Goal: Information Seeking & Learning: Check status

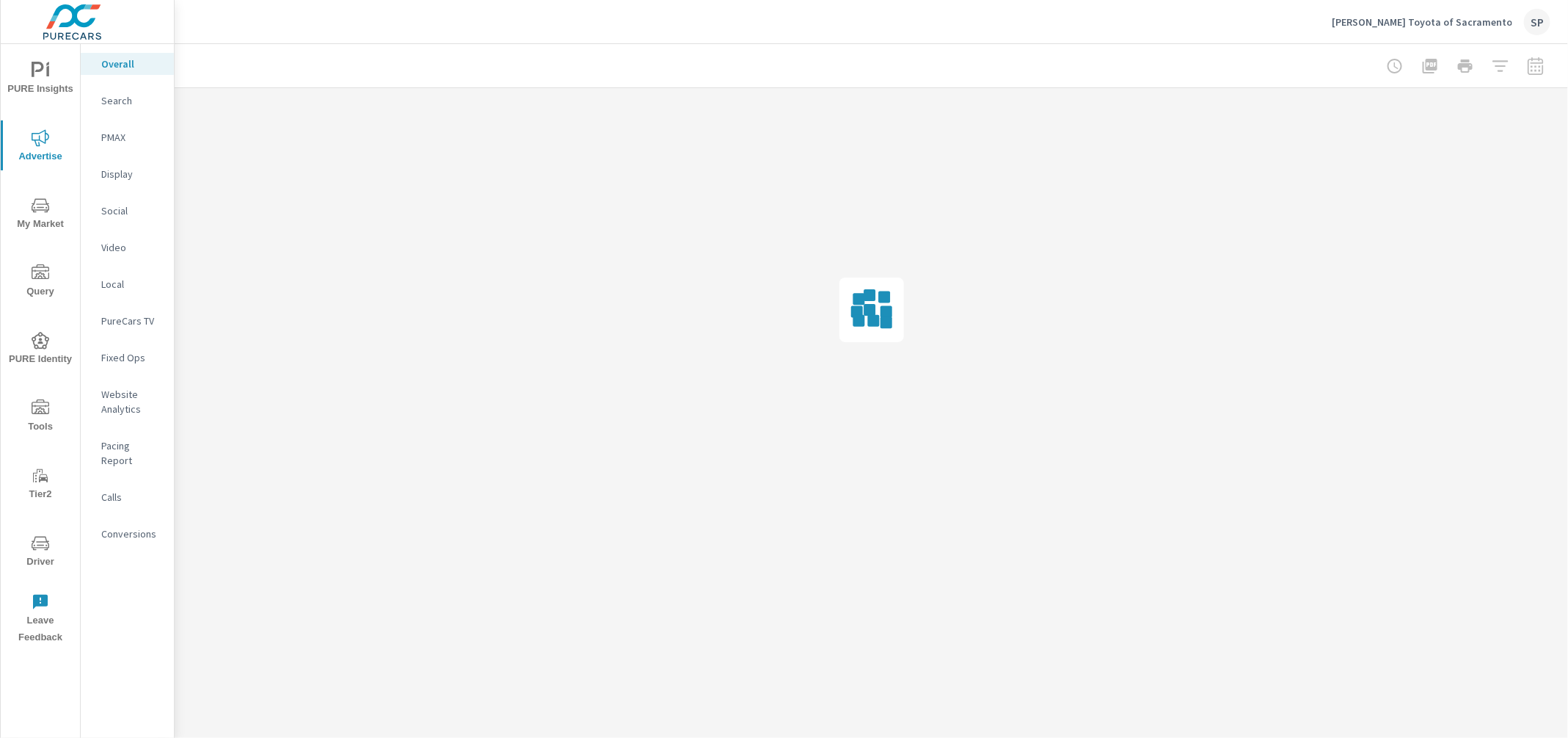
click at [47, 212] on icon "nav menu" at bounding box center [40, 205] width 17 height 17
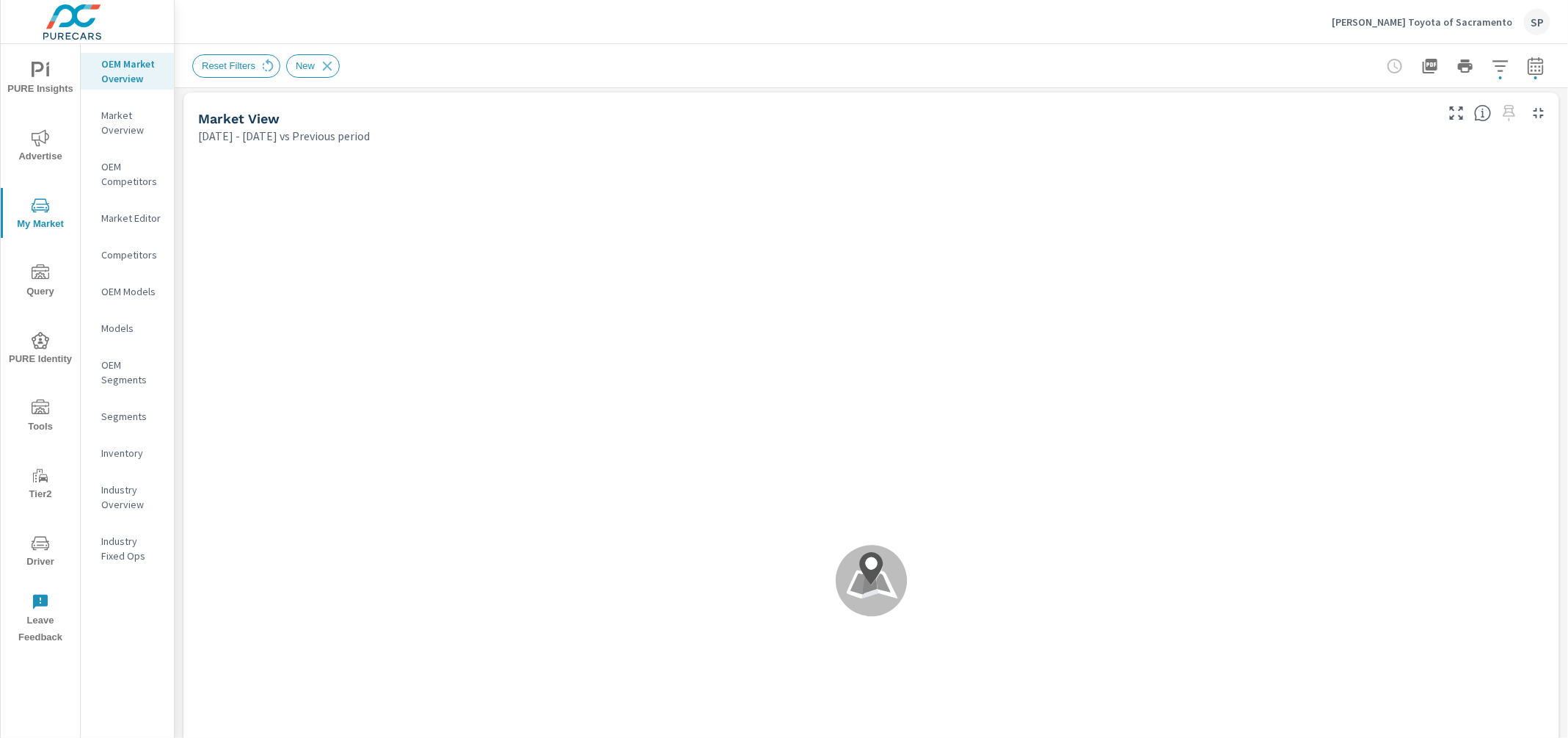
scroll to position [7, 0]
click at [1534, 62] on icon "button" at bounding box center [1535, 65] width 16 height 17
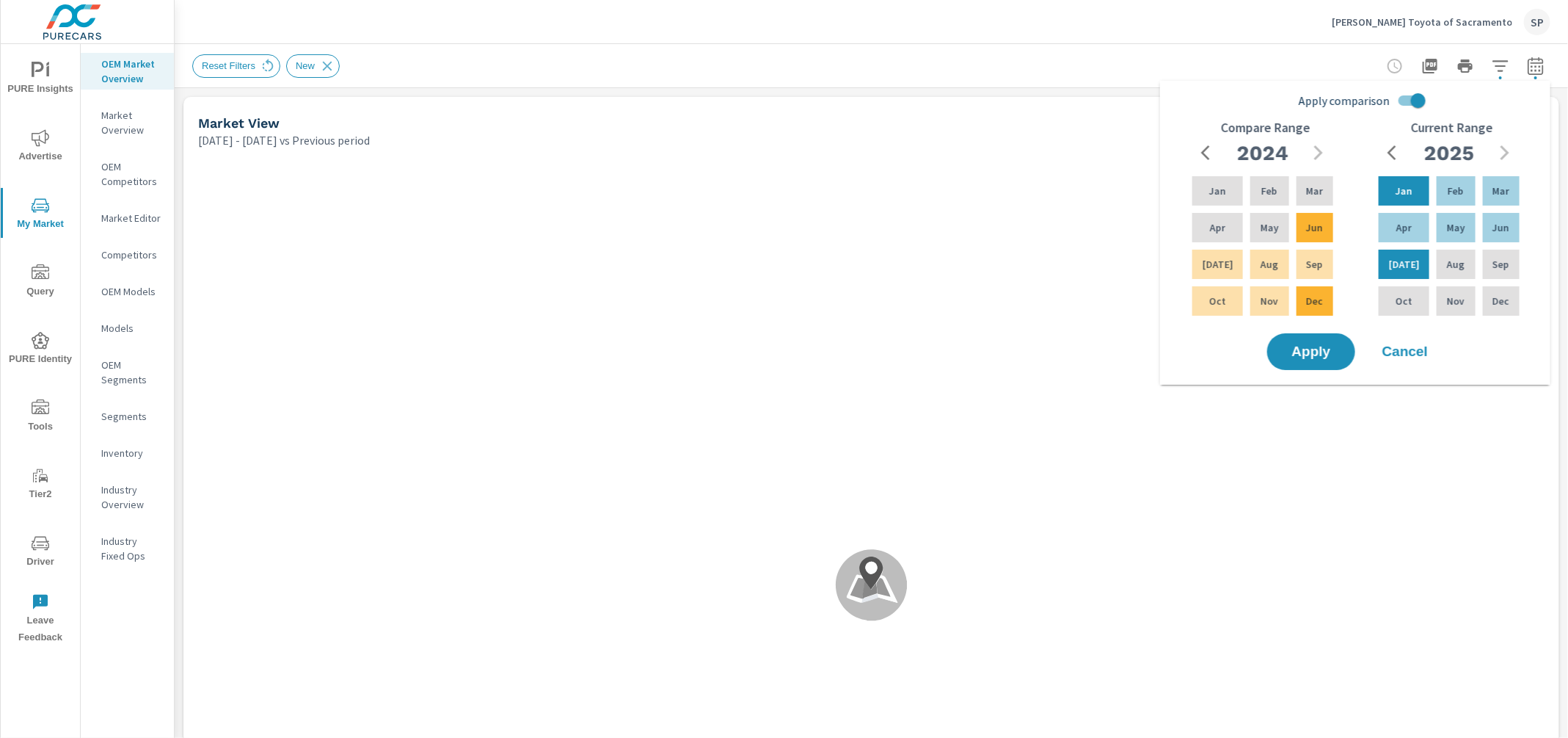
click at [1407, 99] on input "Apply comparison" at bounding box center [1418, 100] width 83 height 28
checkbox input "false"
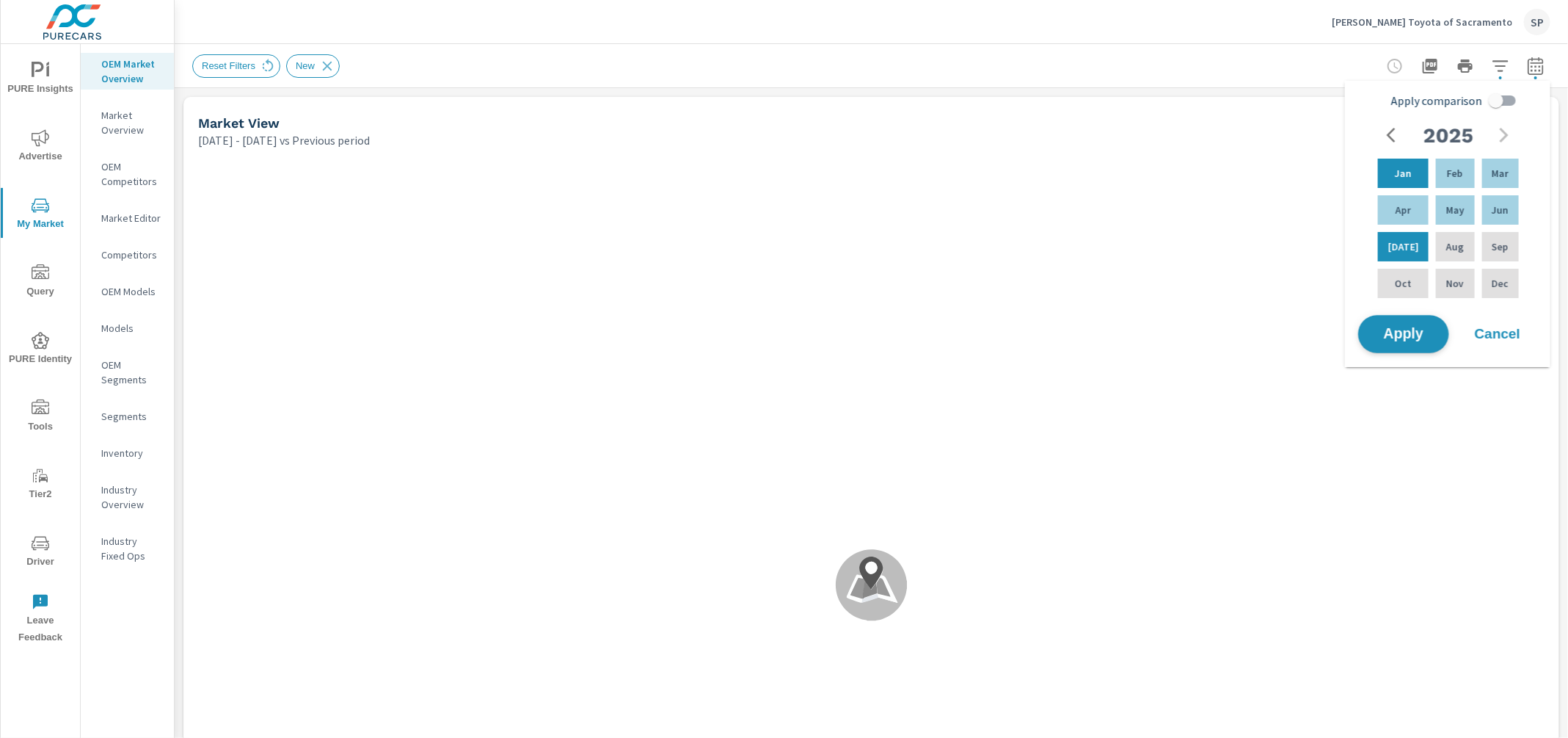
click at [1396, 337] on span "Apply" at bounding box center [1404, 334] width 60 height 14
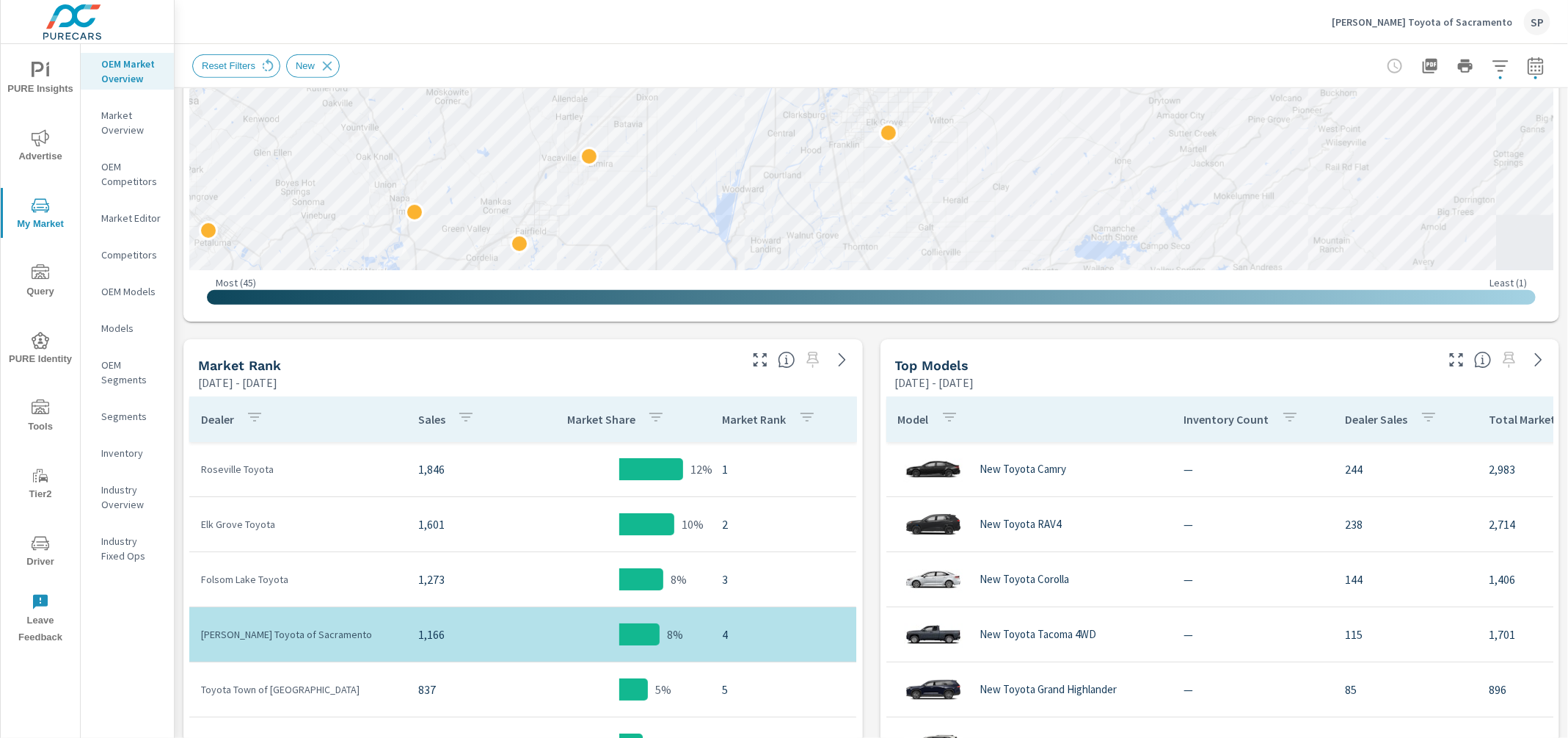
scroll to position [468, 0]
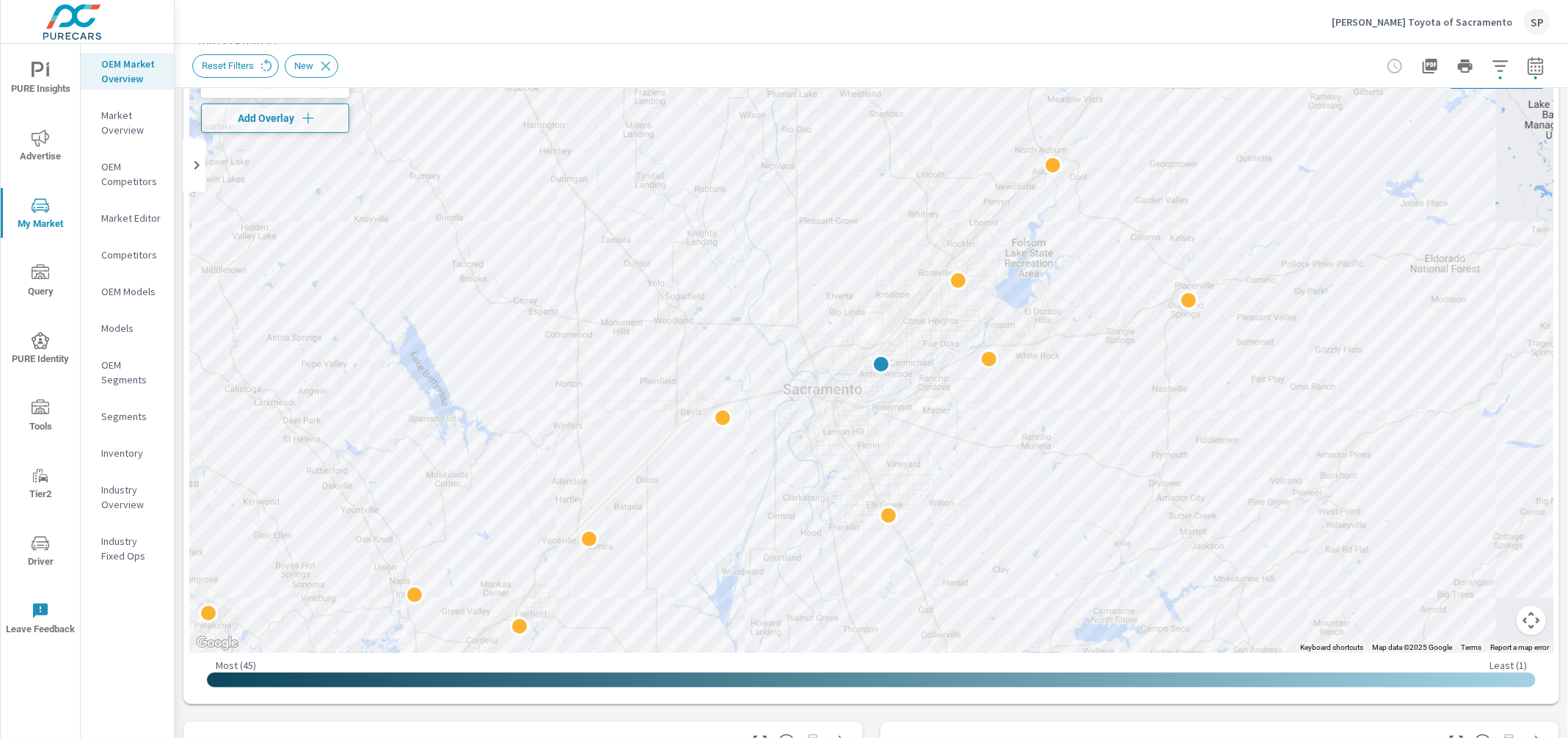
scroll to position [77, 0]
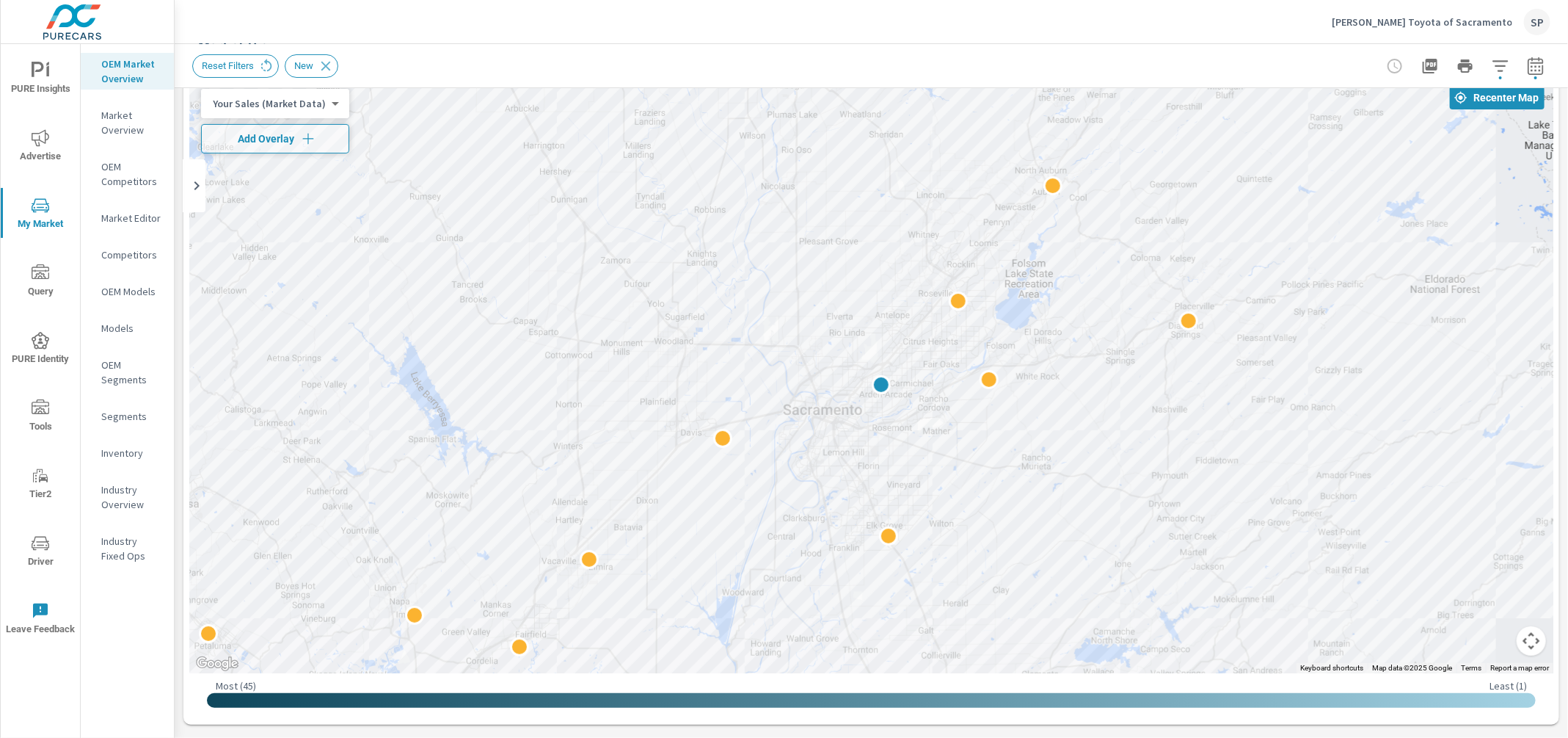
click at [1538, 20] on div "SP" at bounding box center [1537, 22] width 26 height 26
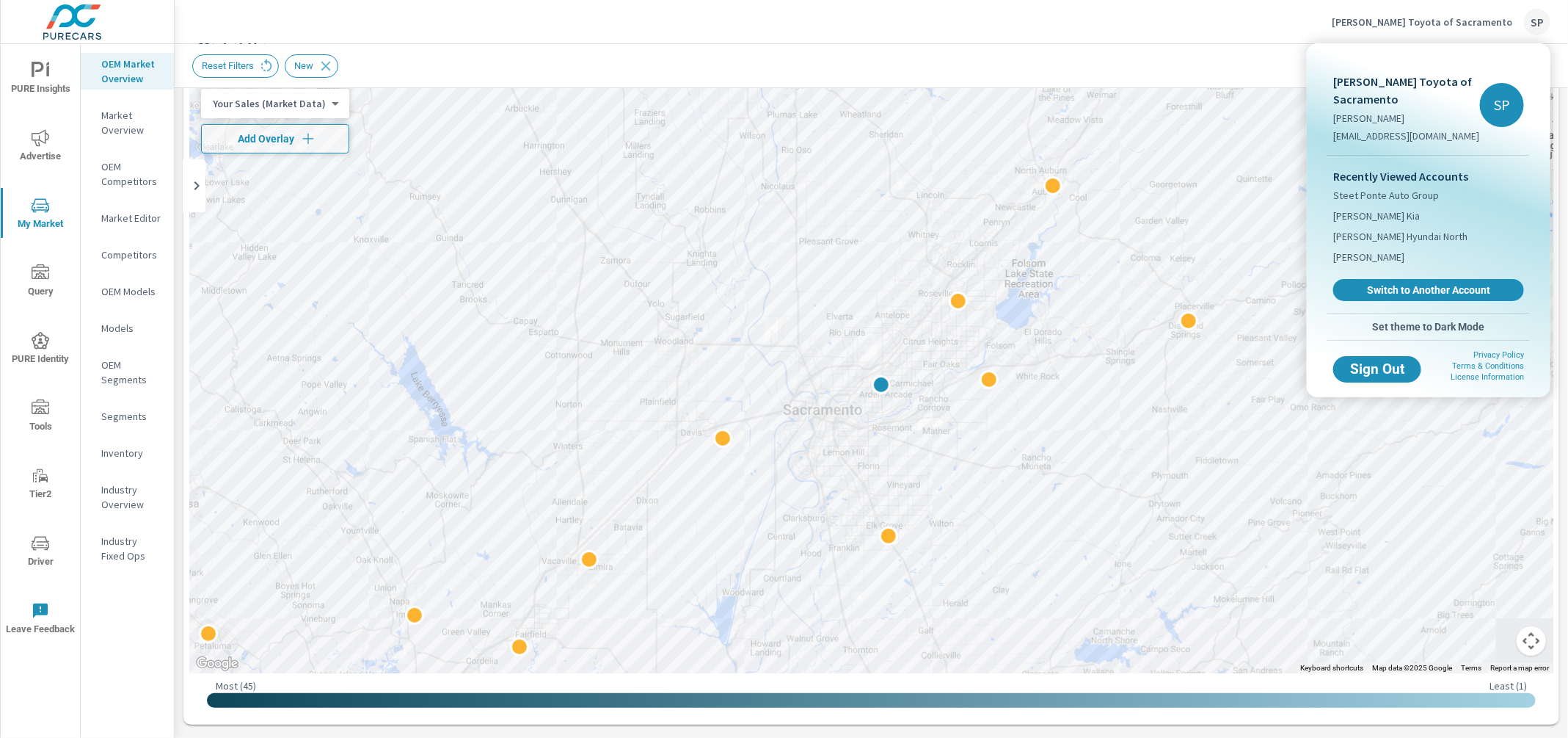
click at [1412, 324] on span "Set theme to Dark Mode" at bounding box center [1428, 327] width 191 height 14
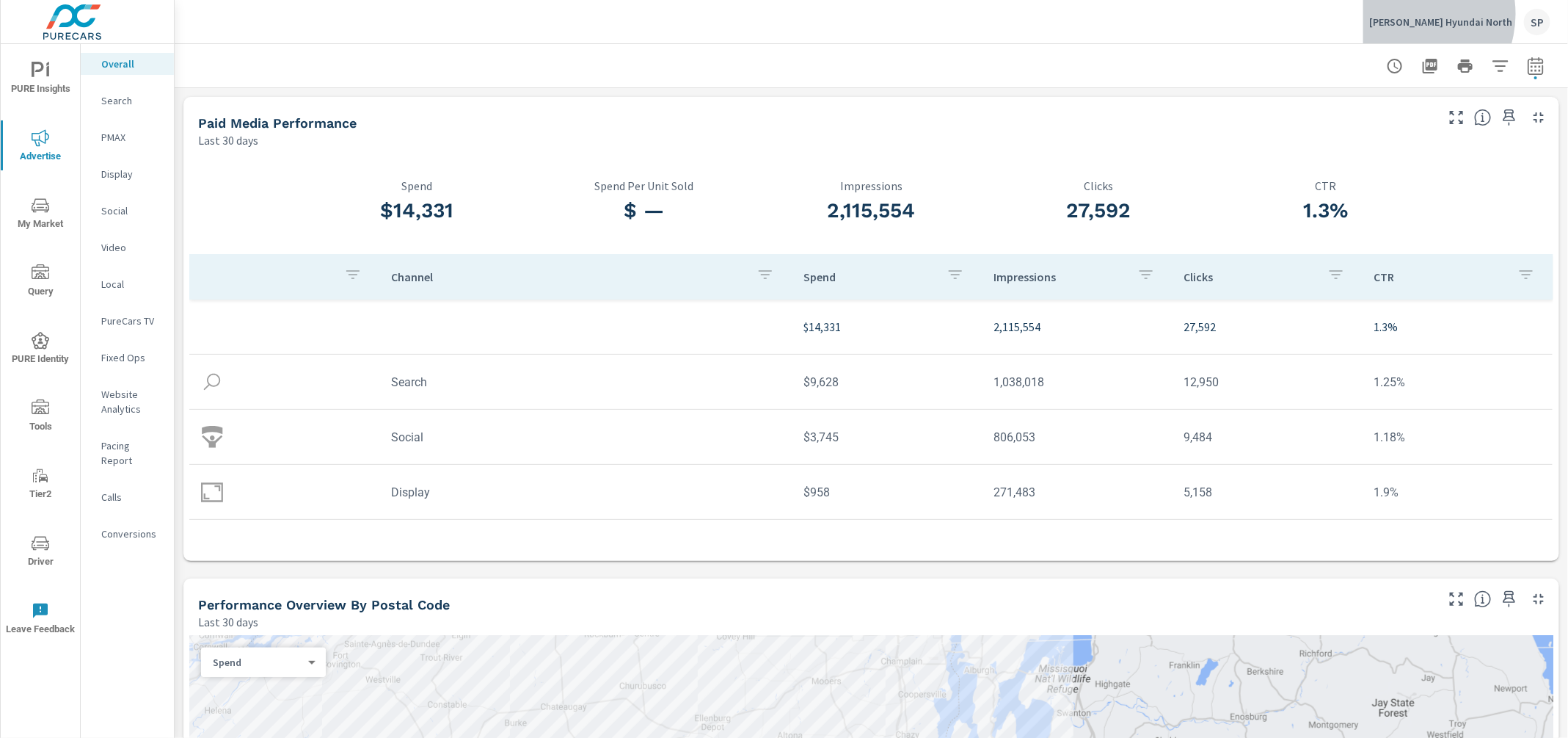
click at [1452, 14] on div "Garvey Hyundai North SP" at bounding box center [1459, 22] width 181 height 26
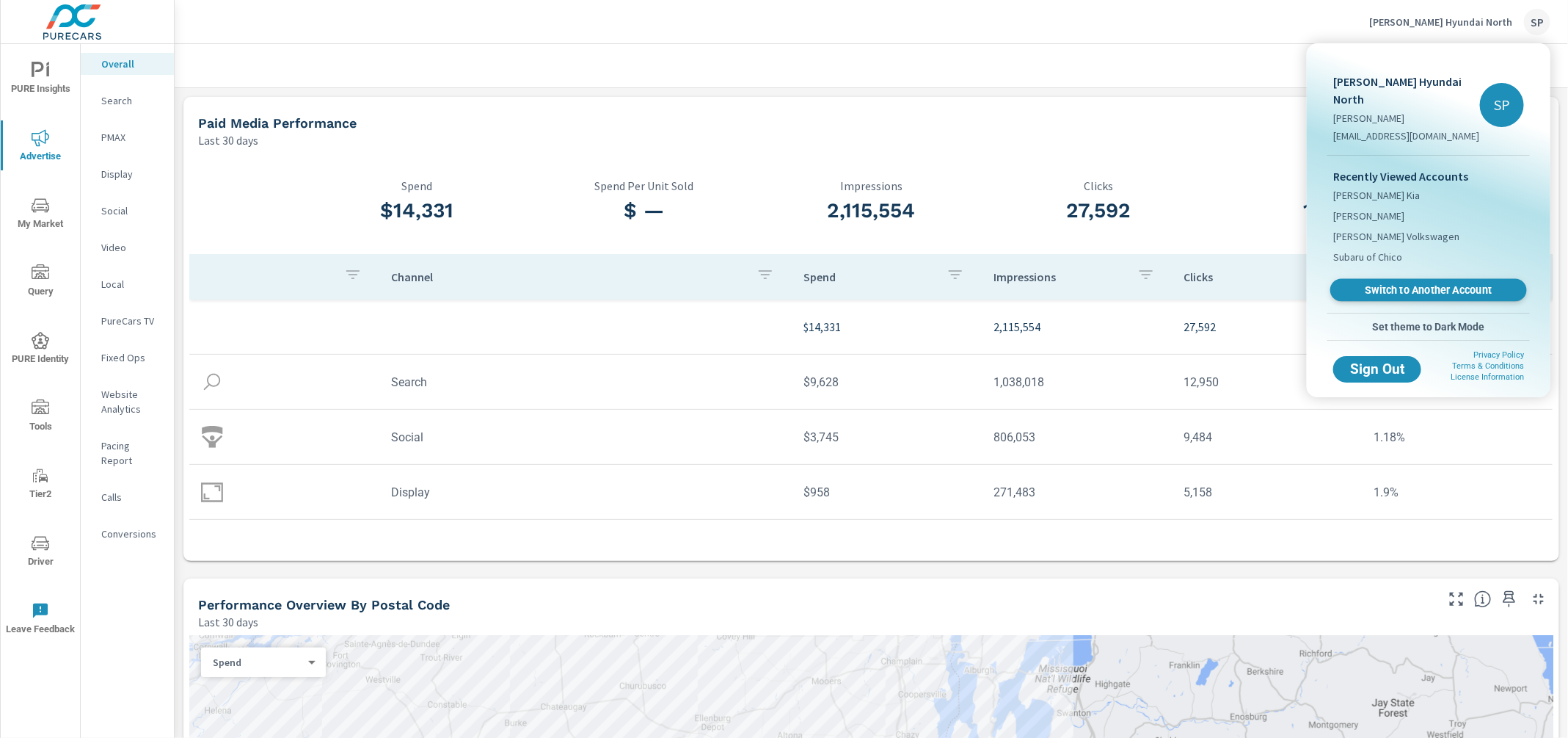
click at [1397, 283] on span "Switch to Another Account" at bounding box center [1428, 290] width 180 height 14
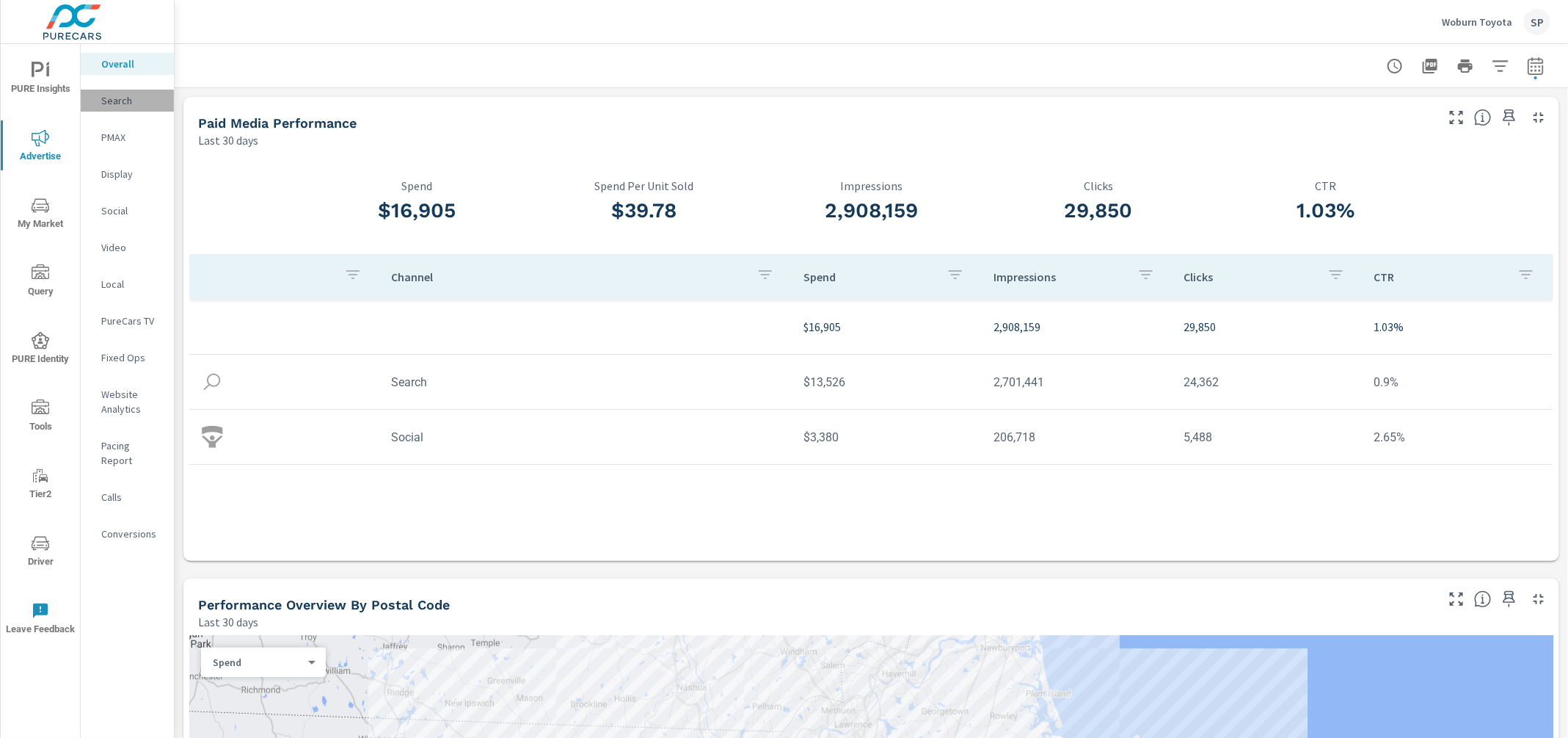
click at [113, 102] on p "Search" at bounding box center [131, 101] width 61 height 15
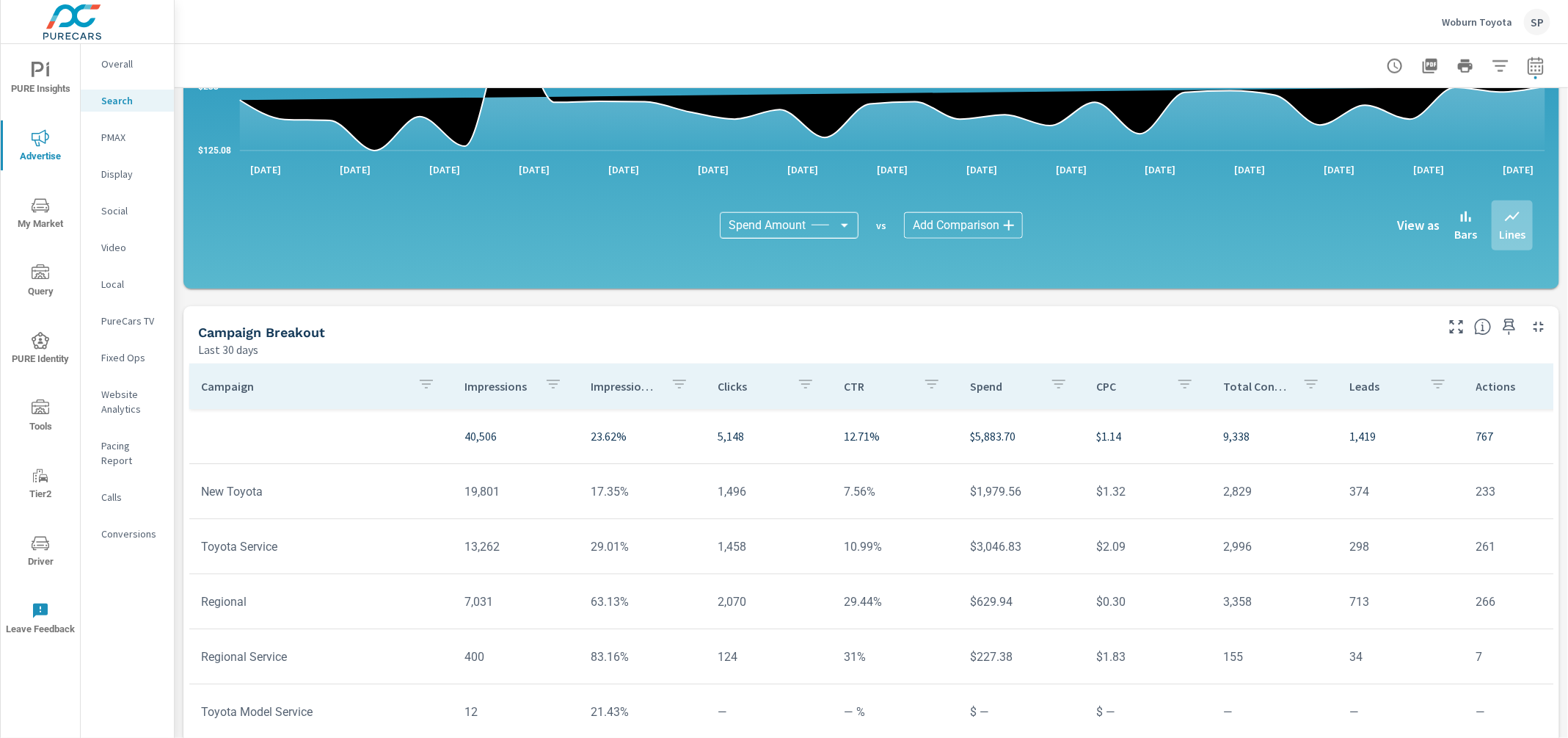
scroll to position [894, 0]
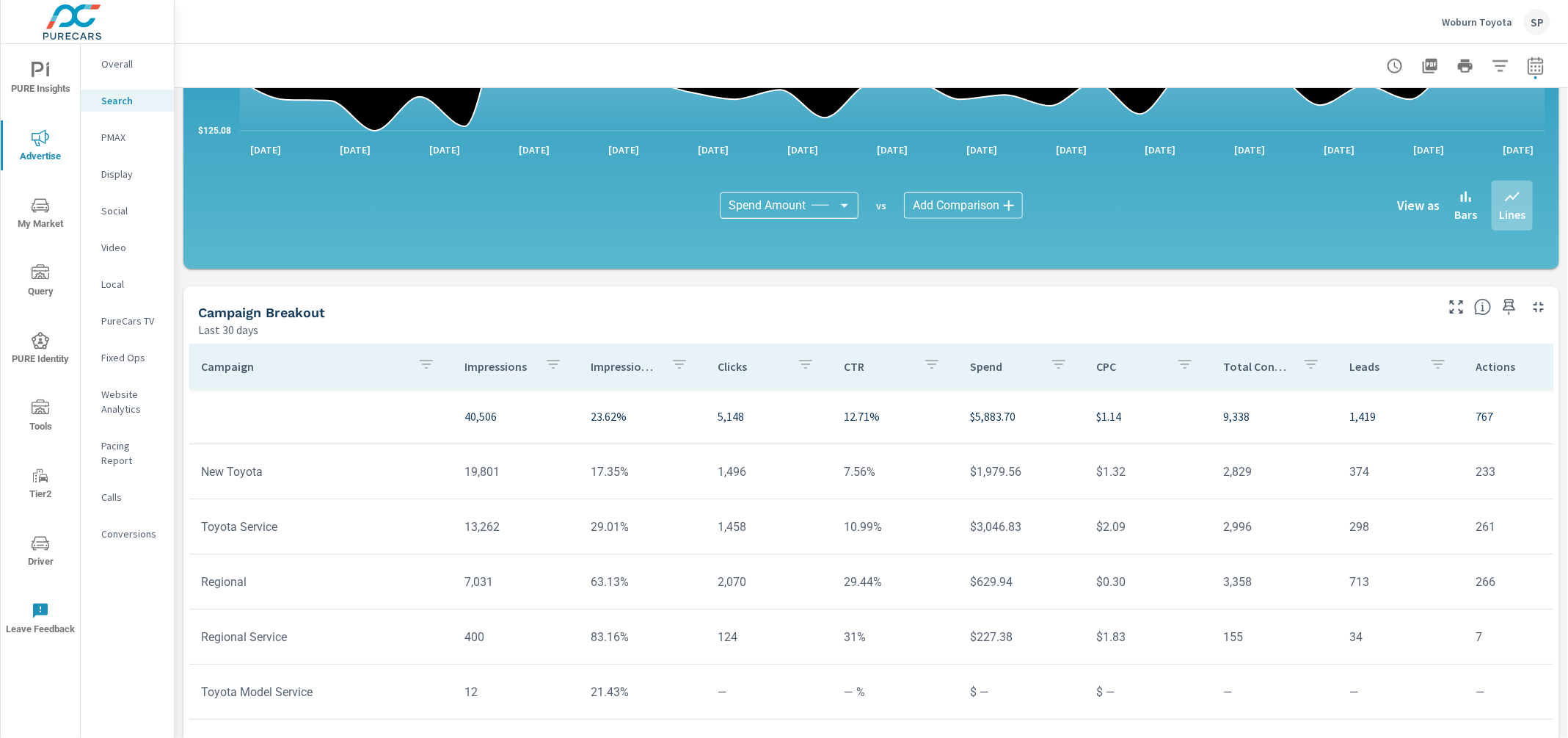
click at [118, 136] on p "PMAX" at bounding box center [131, 137] width 61 height 15
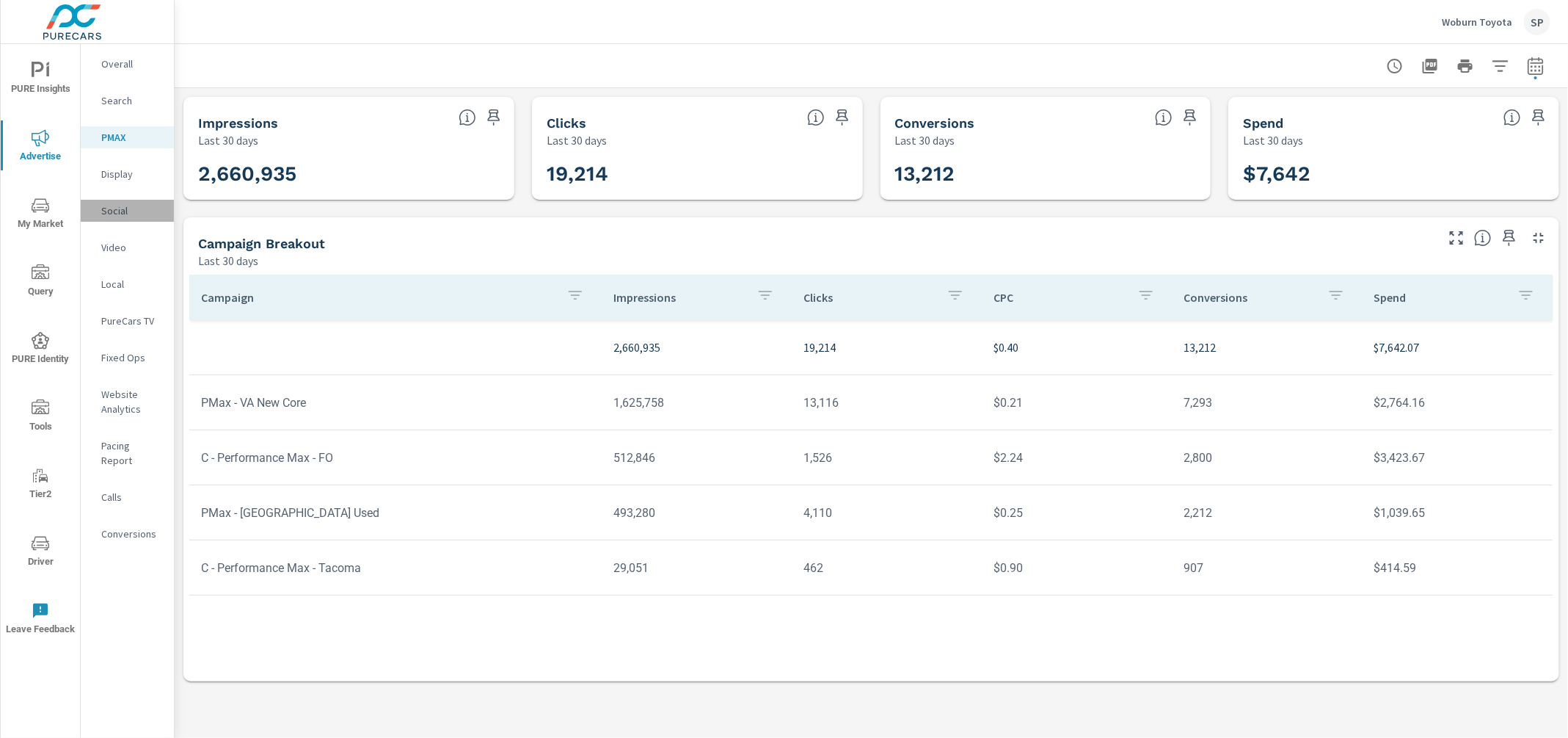
click at [116, 209] on p "Social" at bounding box center [131, 211] width 61 height 15
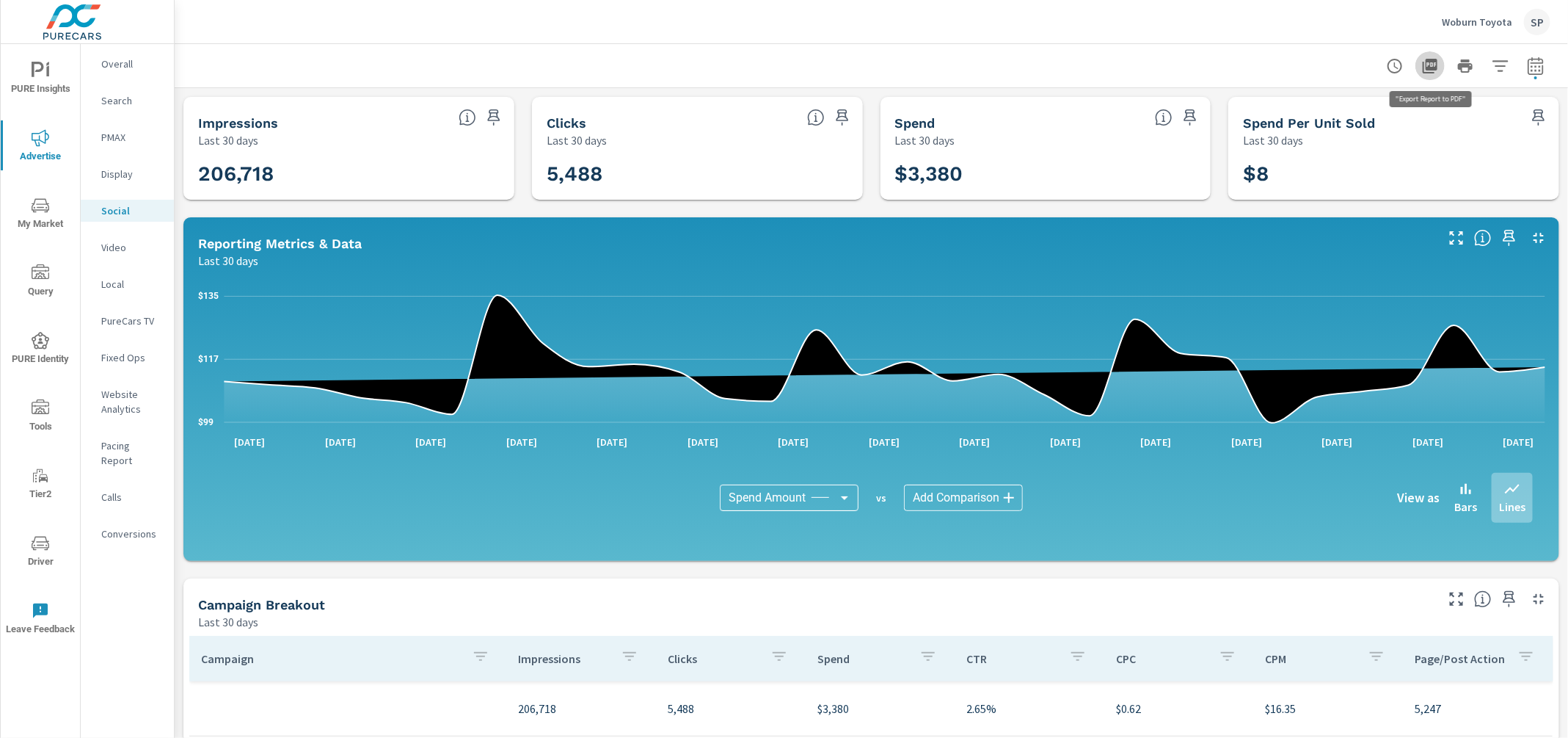
click at [1428, 64] on icon "button" at bounding box center [1430, 65] width 17 height 17
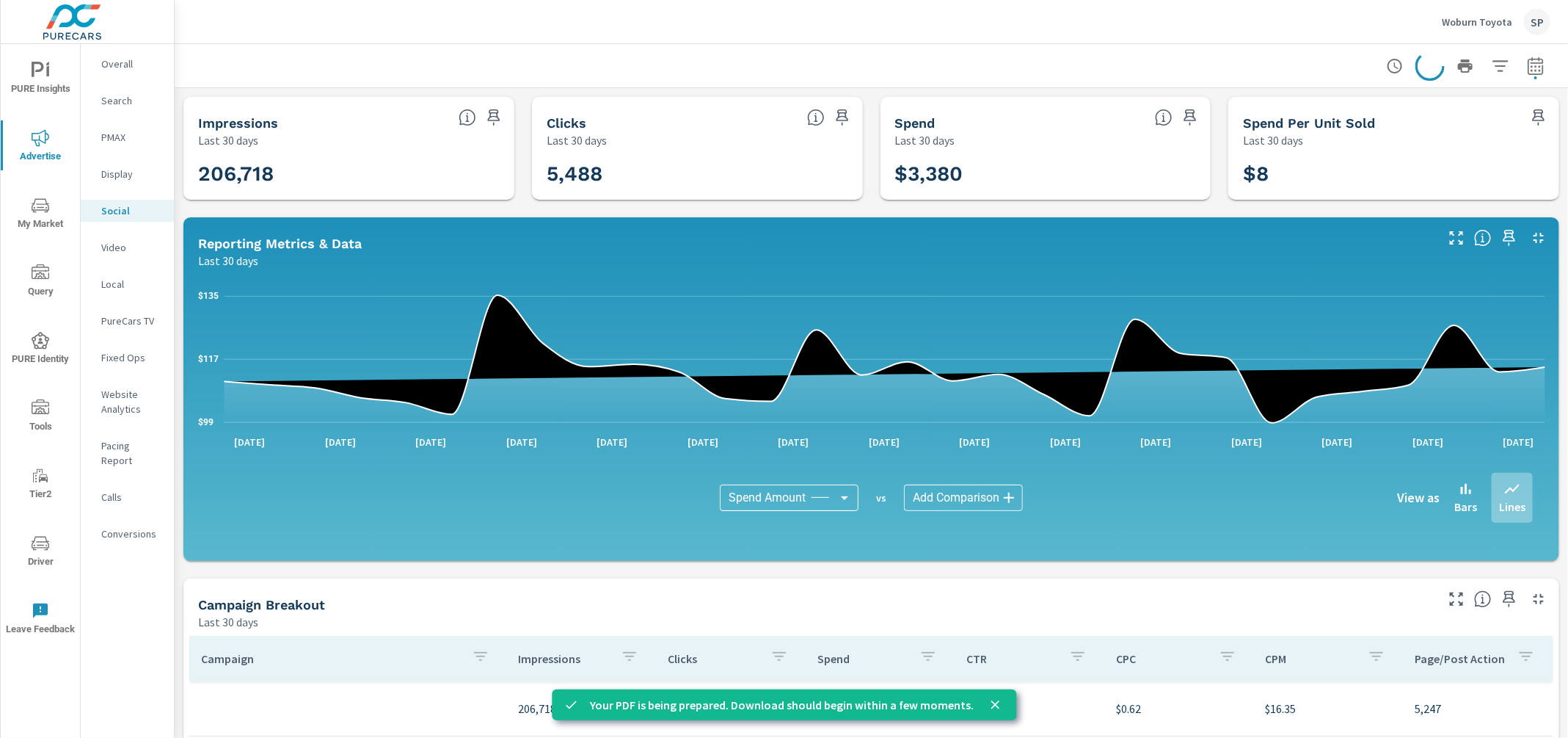
click at [32, 70] on icon "nav menu" at bounding box center [38, 69] width 13 height 16
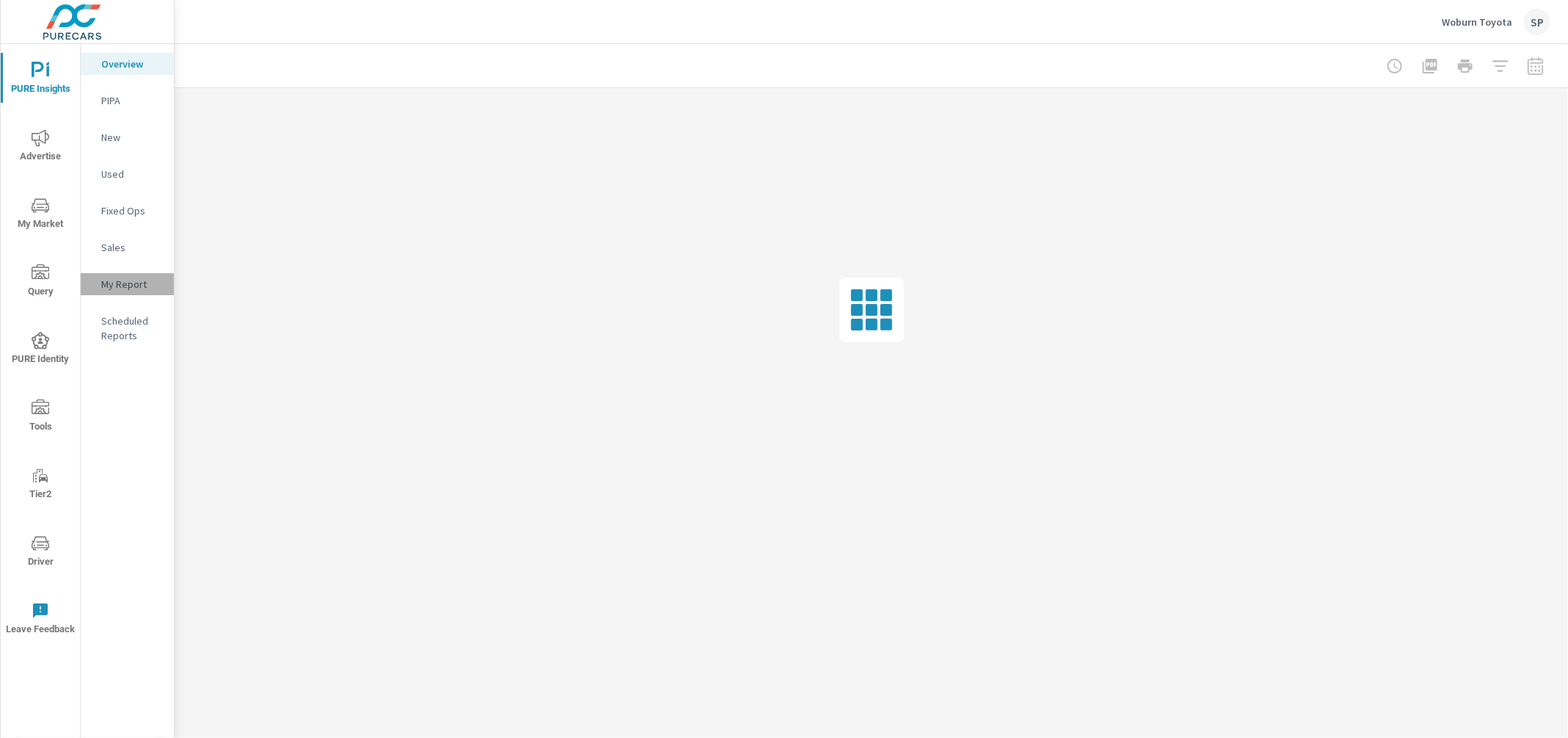
click at [116, 286] on p "My Report" at bounding box center [131, 285] width 61 height 15
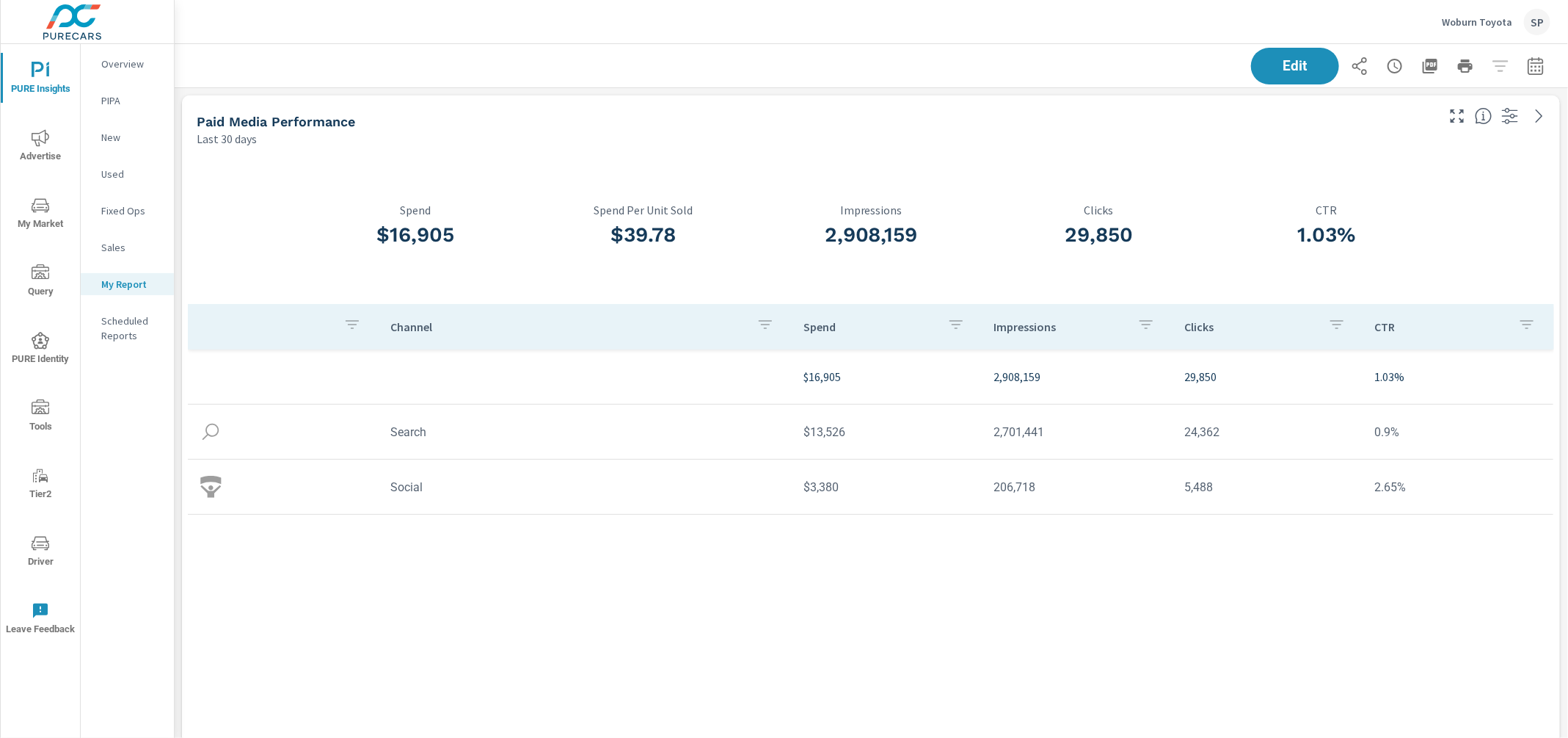
scroll to position [5410, 1394]
click at [1545, 64] on div "Edit" at bounding box center [871, 66] width 1393 height 44
click at [1545, 64] on button "button" at bounding box center [1536, 65] width 29 height 29
select select "Last 30 days"
click at [1437, 155] on div "Date Range Custom [DATE] Last week Last 7 days Last 14 days Last 30 days Last 4…" at bounding box center [1433, 138] width 188 height 74
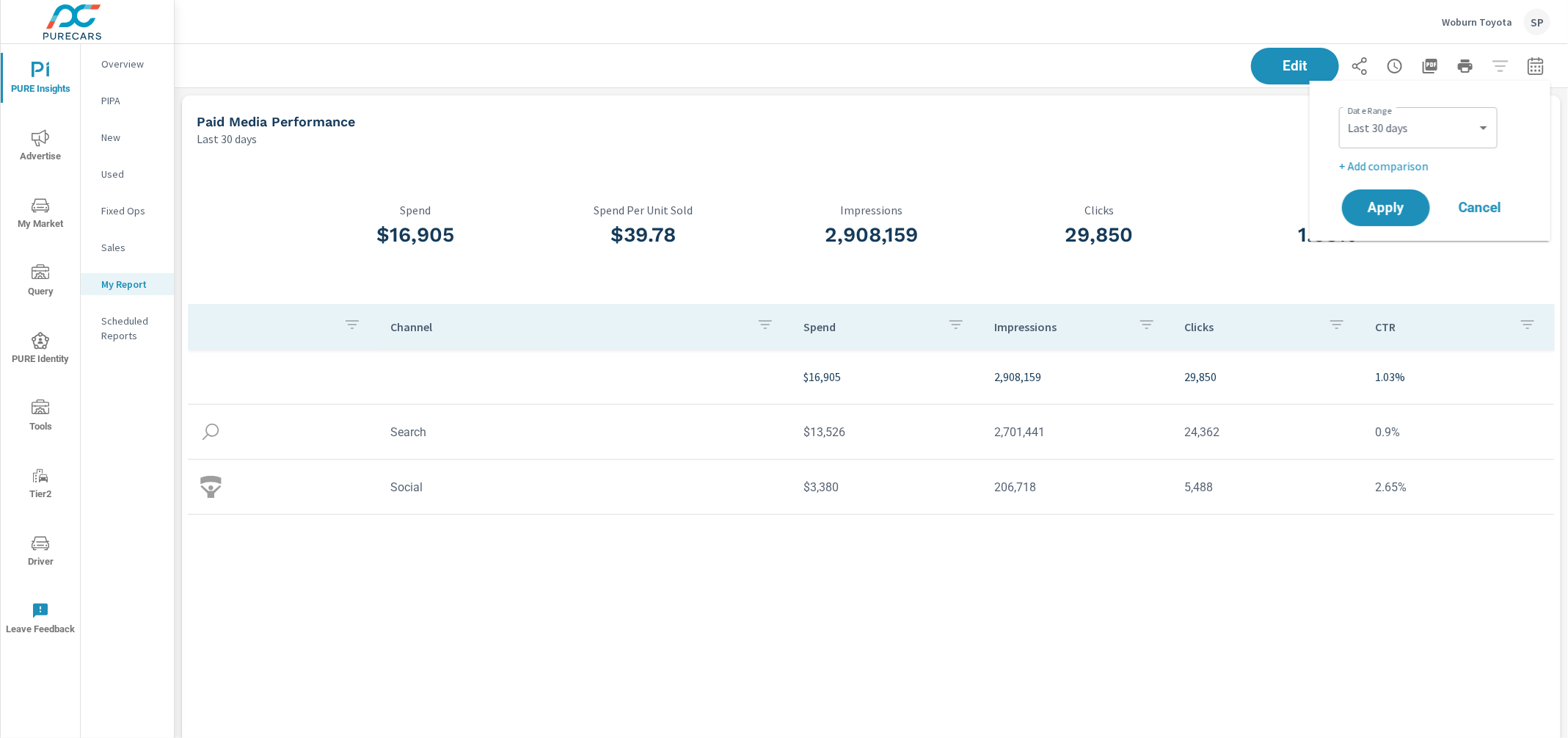
click at [1426, 155] on div "Date Range Custom [DATE] Last week Last 7 days Last 14 days Last 30 days Last 4…" at bounding box center [1433, 138] width 188 height 74
click at [1415, 169] on p "+ Add comparison" at bounding box center [1433, 165] width 188 height 17
select select "Previous period"
click at [1383, 266] on div "Apply Cancel" at bounding box center [1433, 249] width 188 height 43
click at [1377, 250] on span "Apply" at bounding box center [1386, 249] width 60 height 14
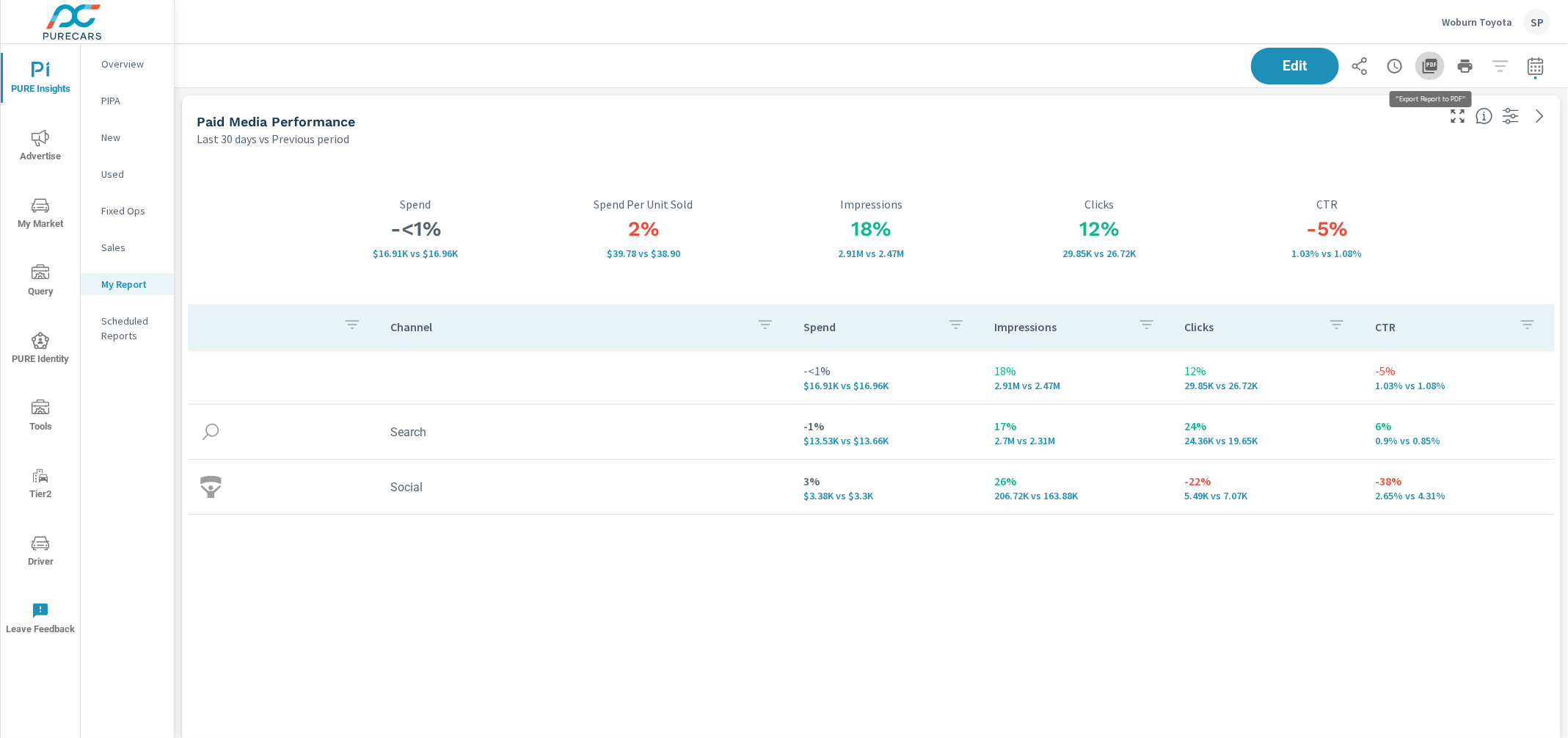
click at [1431, 64] on icon "button" at bounding box center [1430, 65] width 17 height 17
